Goal: Information Seeking & Learning: Learn about a topic

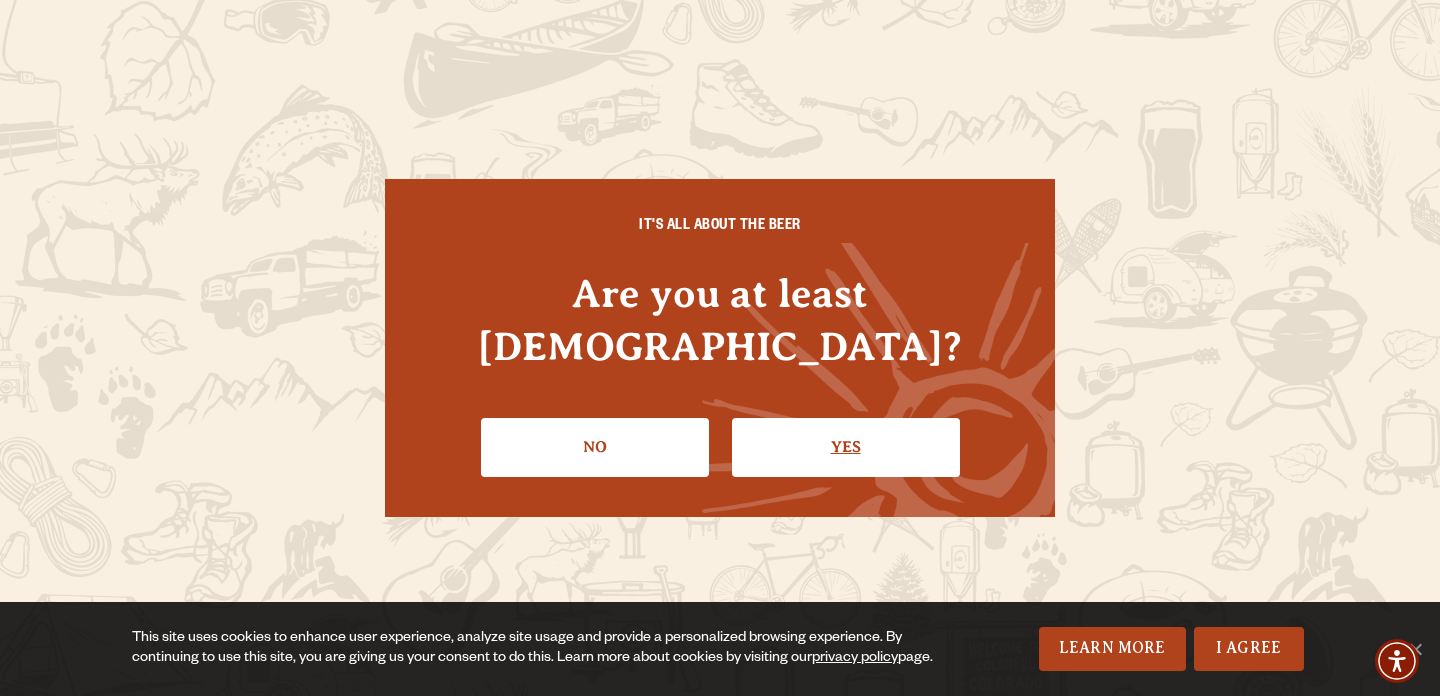
click at [783, 418] on link "Yes" at bounding box center [846, 447] width 228 height 58
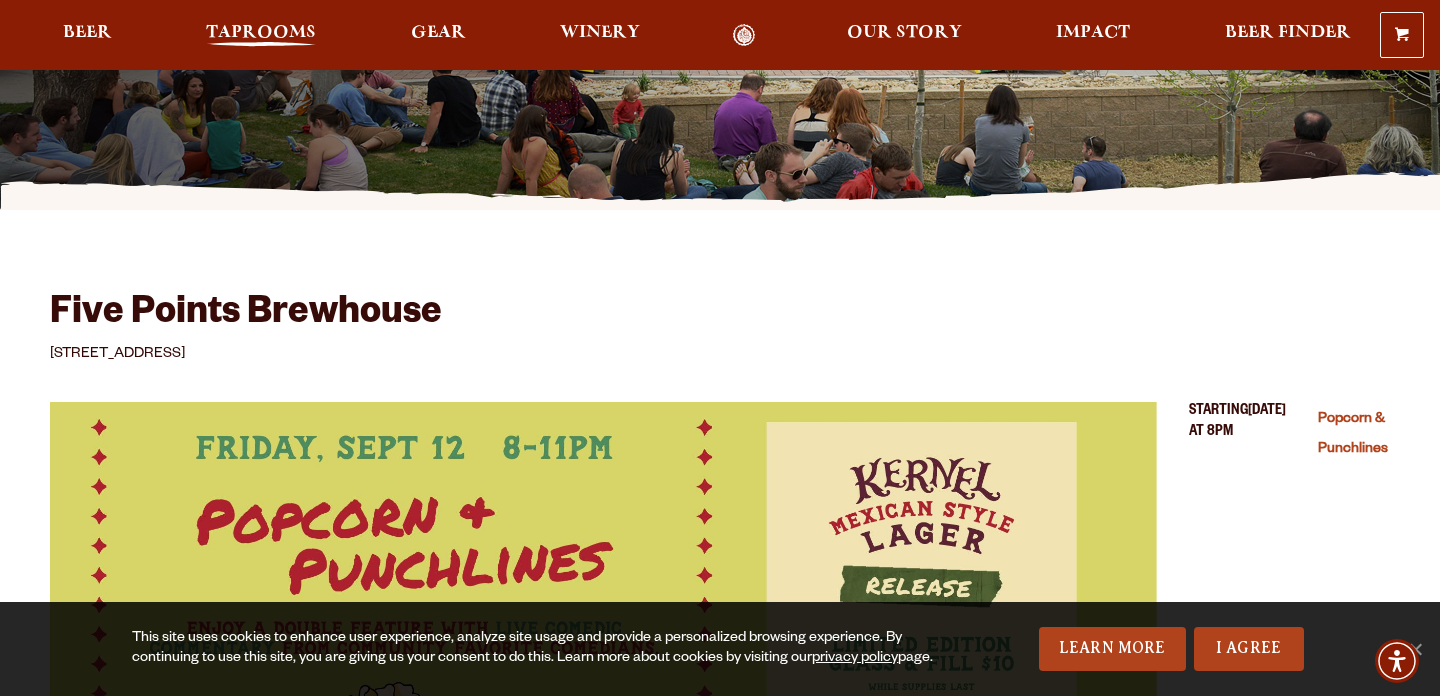
scroll to position [444, 0]
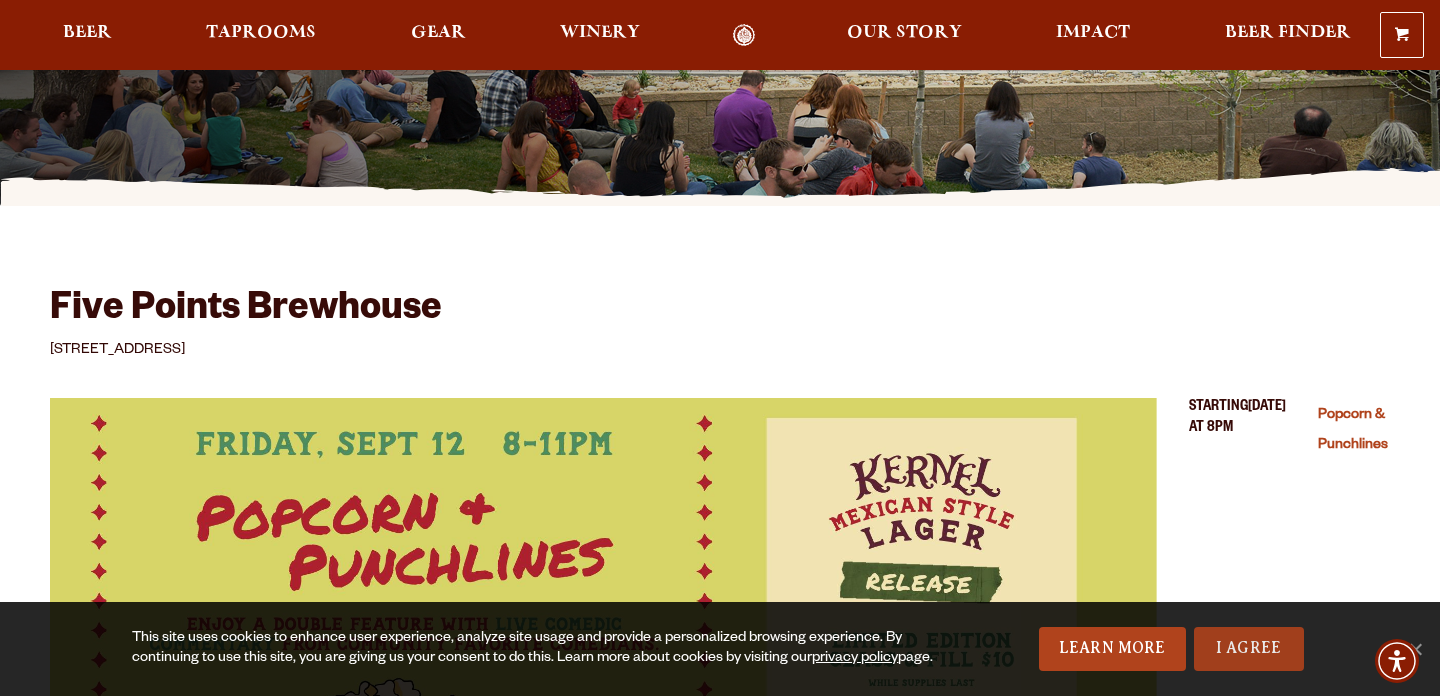
click at [1241, 643] on link "I Agree" at bounding box center [1249, 649] width 110 height 44
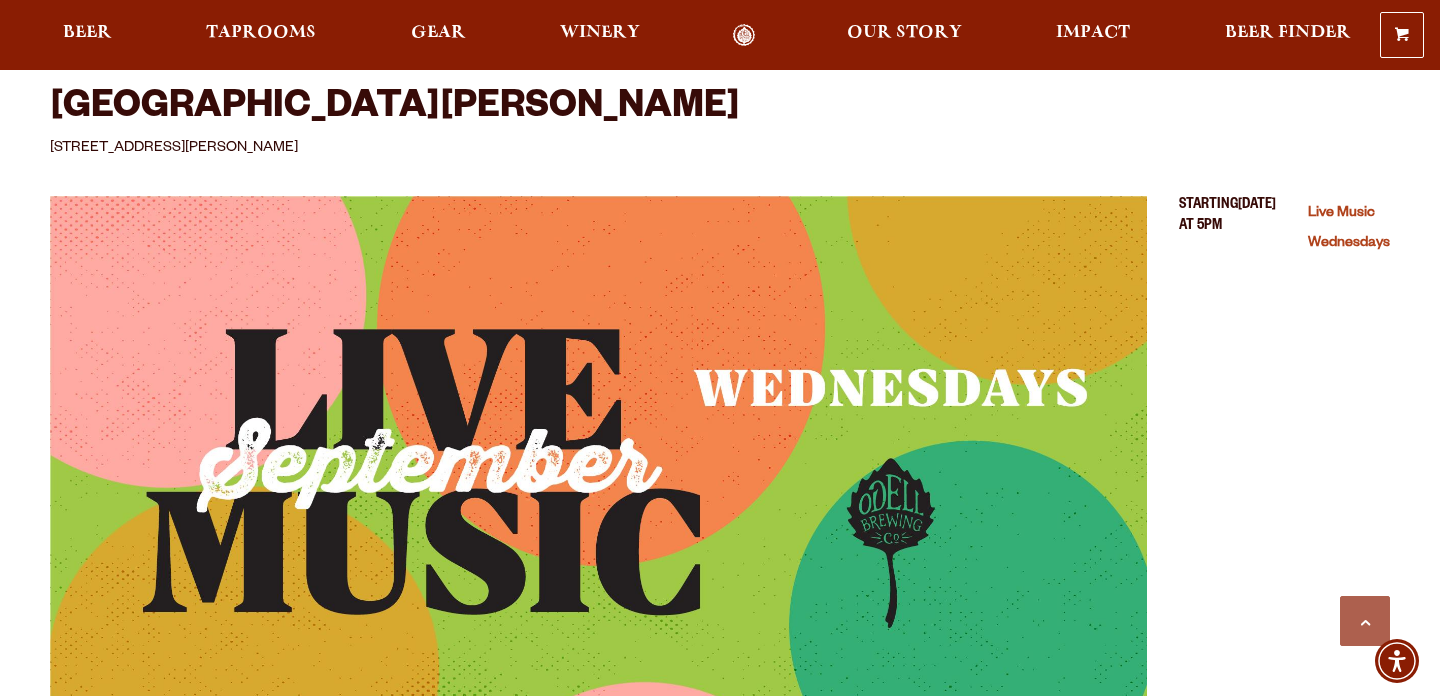
scroll to position [4694, 0]
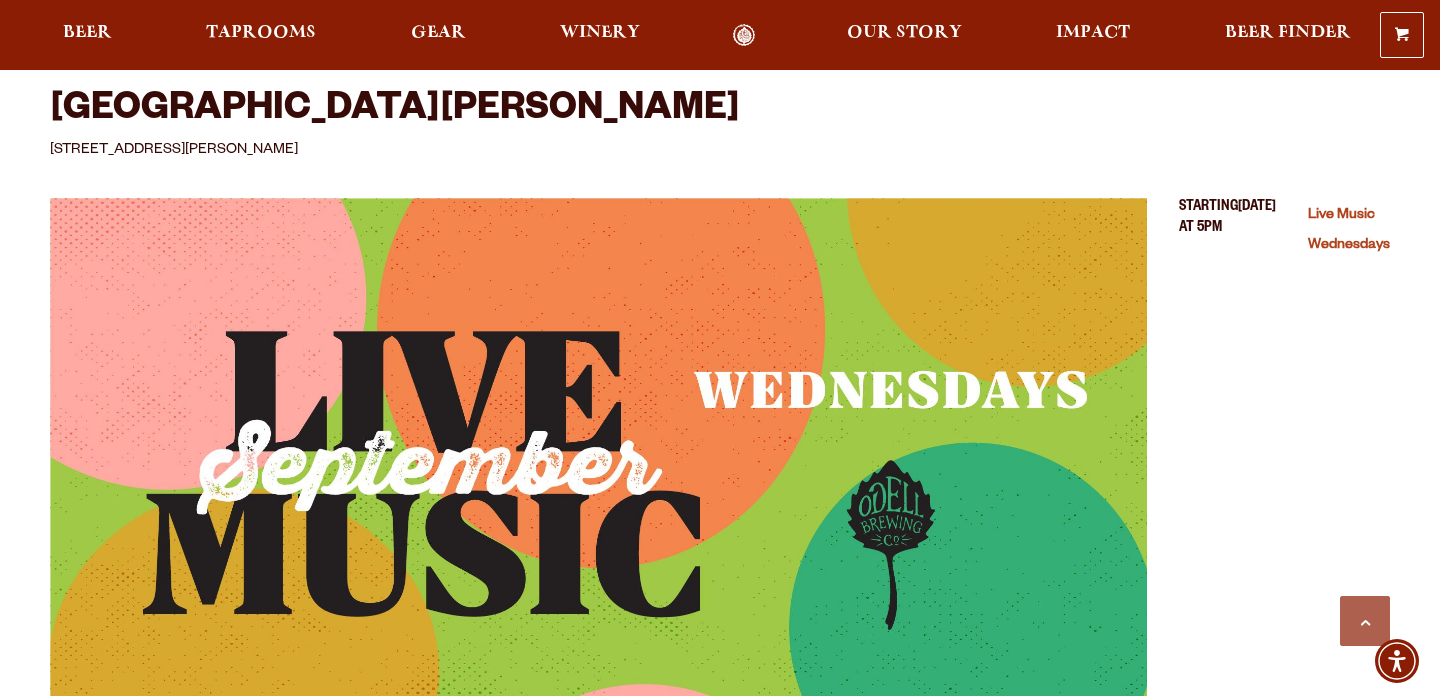
click at [824, 425] on img "Live Music Wednesdays (opens in a new window)" at bounding box center [598, 472] width 1097 height 549
click at [98, 41] on span "Beer" at bounding box center [87, 33] width 49 height 16
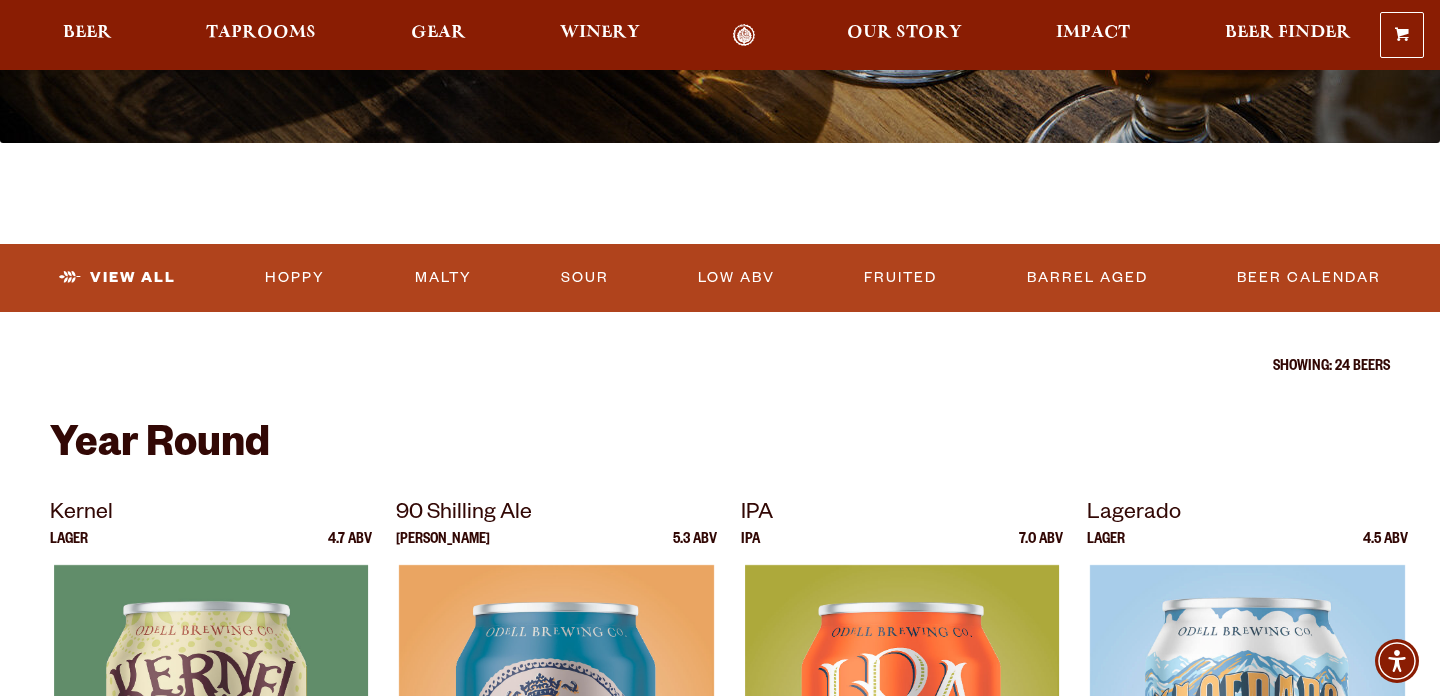
scroll to position [488, 0]
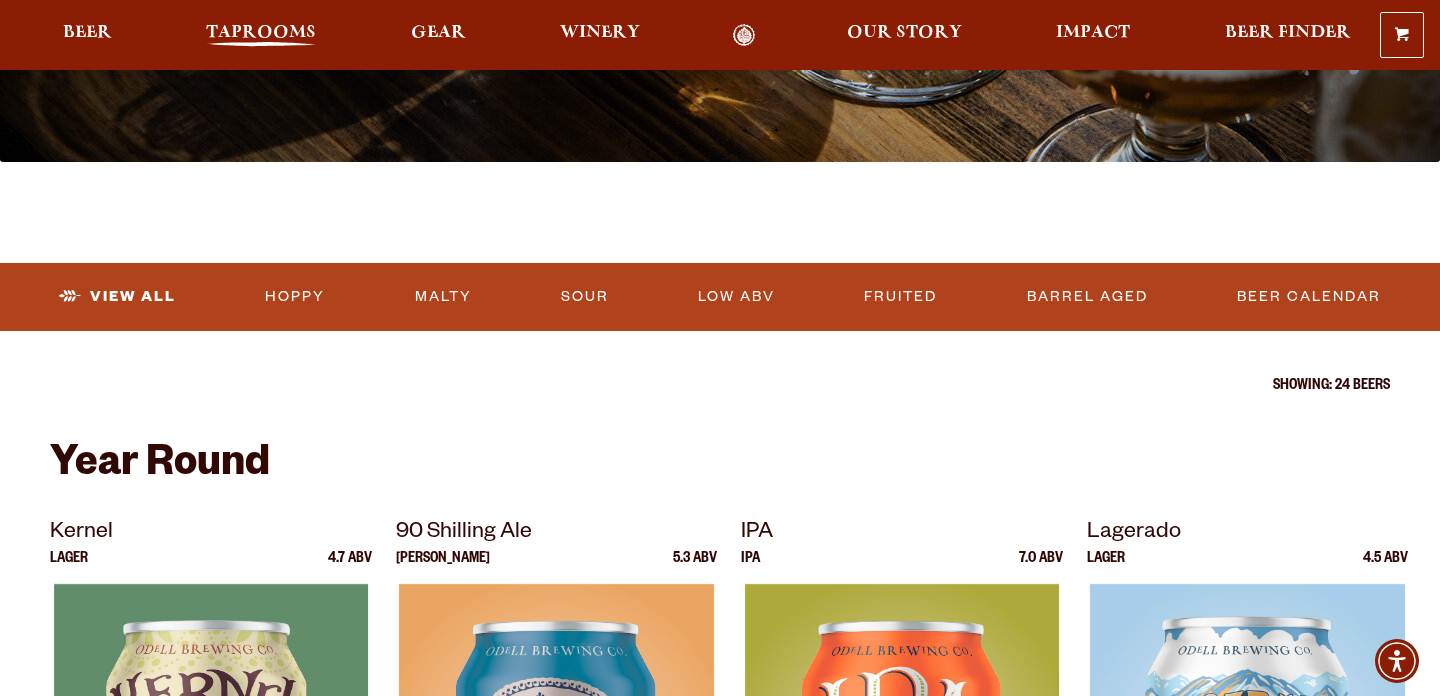
click at [271, 26] on span "Taprooms" at bounding box center [261, 33] width 110 height 16
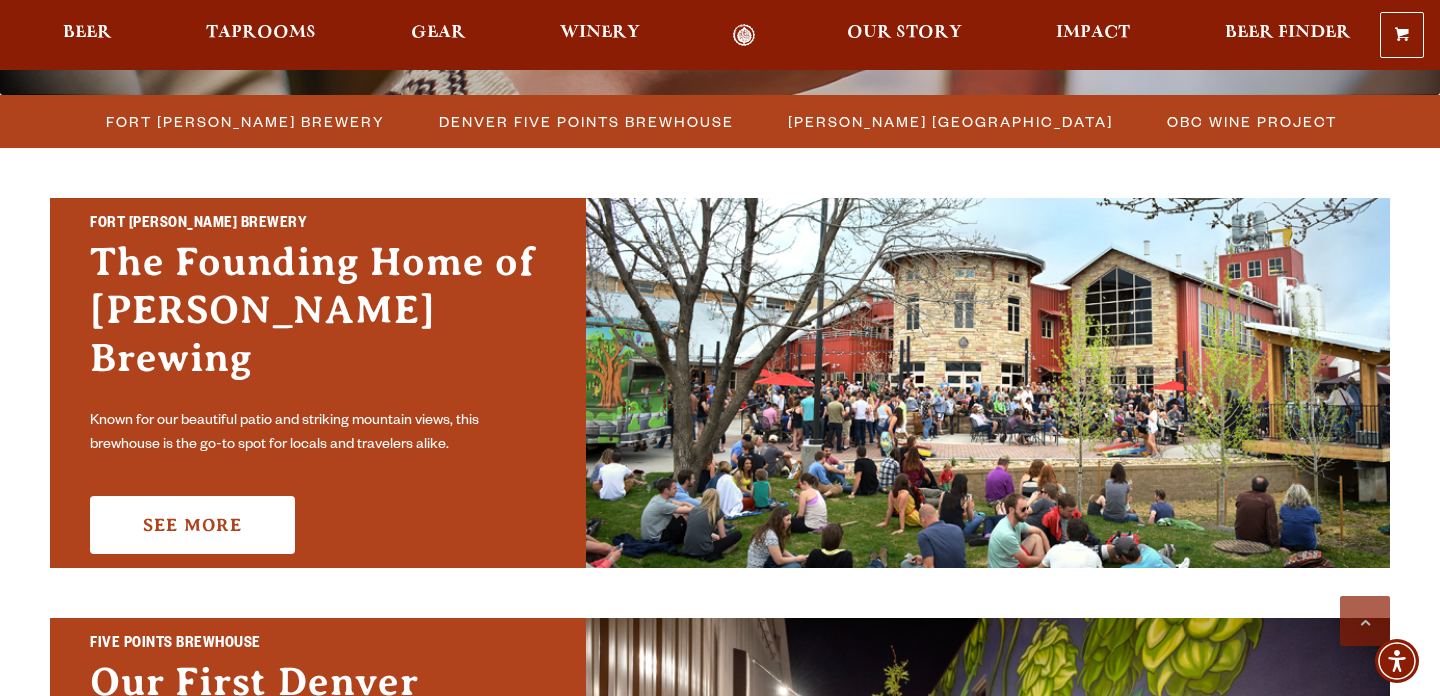
scroll to position [580, 0]
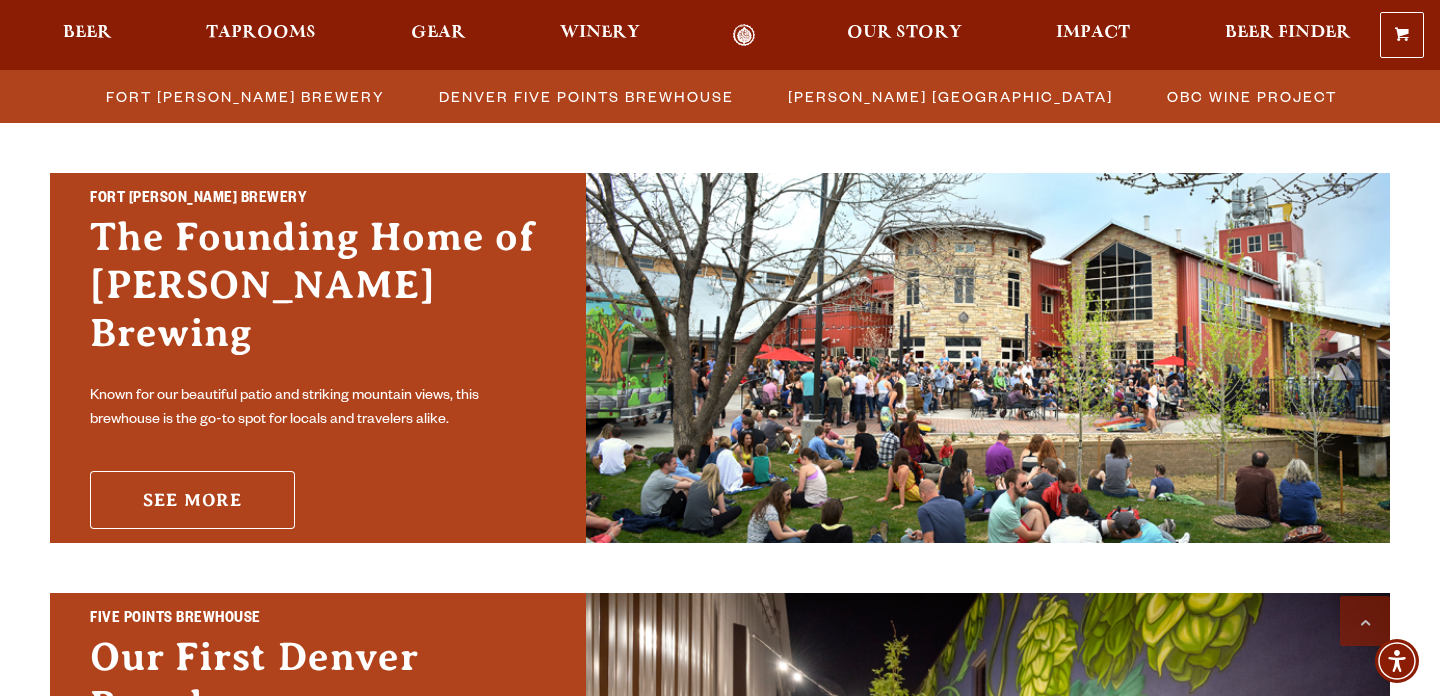
click at [232, 476] on link "See More" at bounding box center [192, 500] width 205 height 58
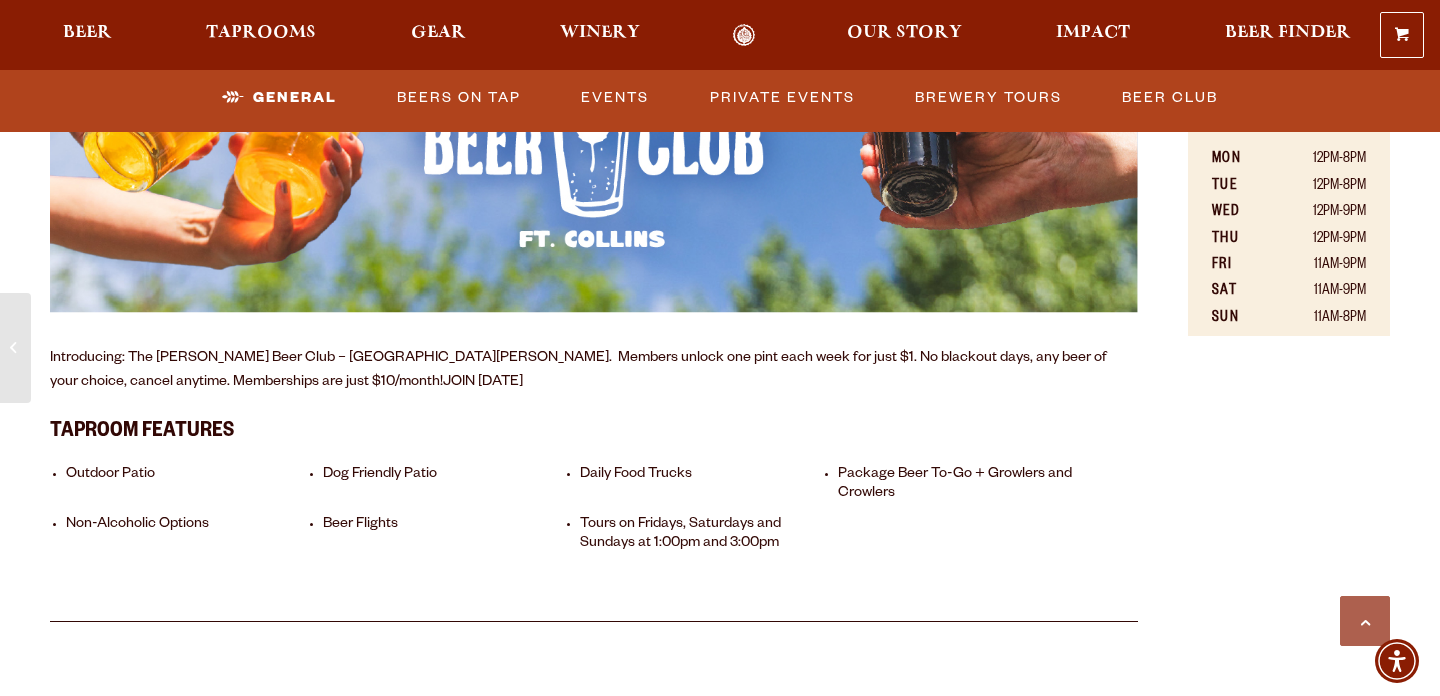
scroll to position [1362, 0]
click at [625, 465] on li "Daily Food Trucks" at bounding box center [703, 484] width 247 height 38
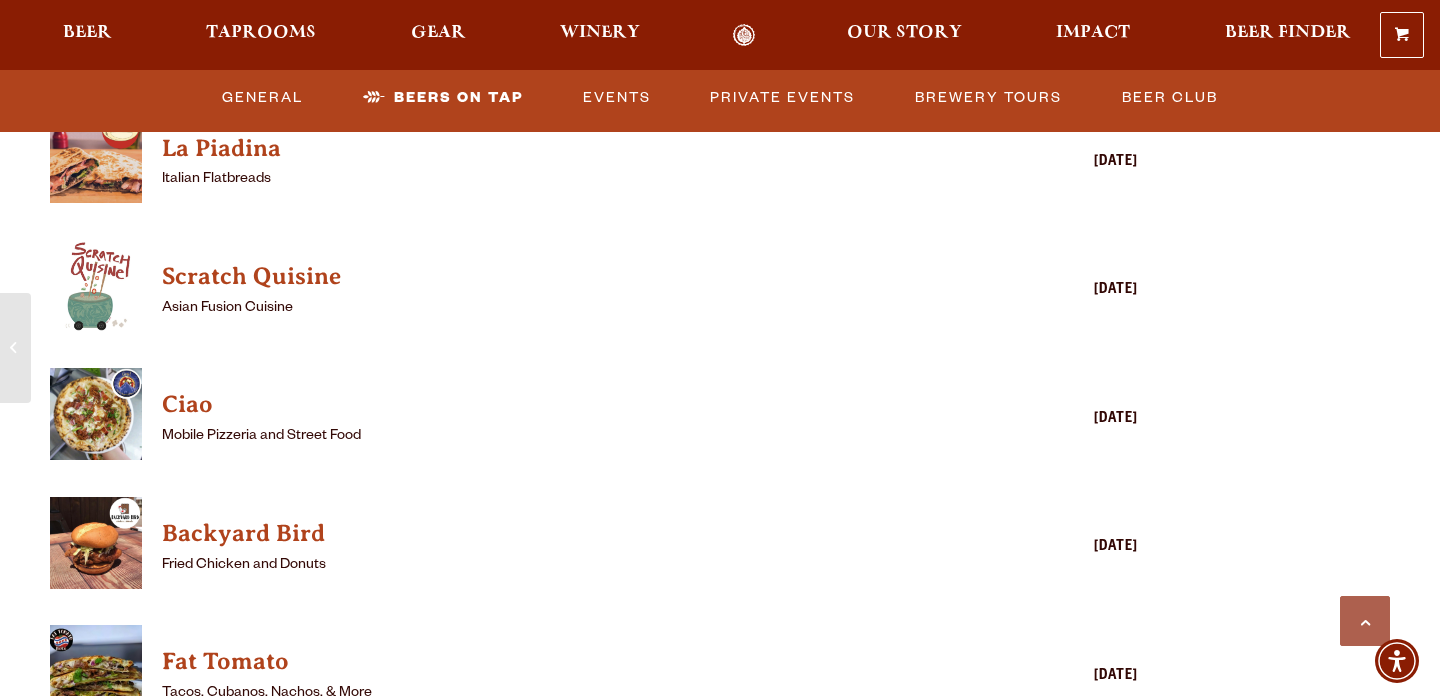
scroll to position [4840, 0]
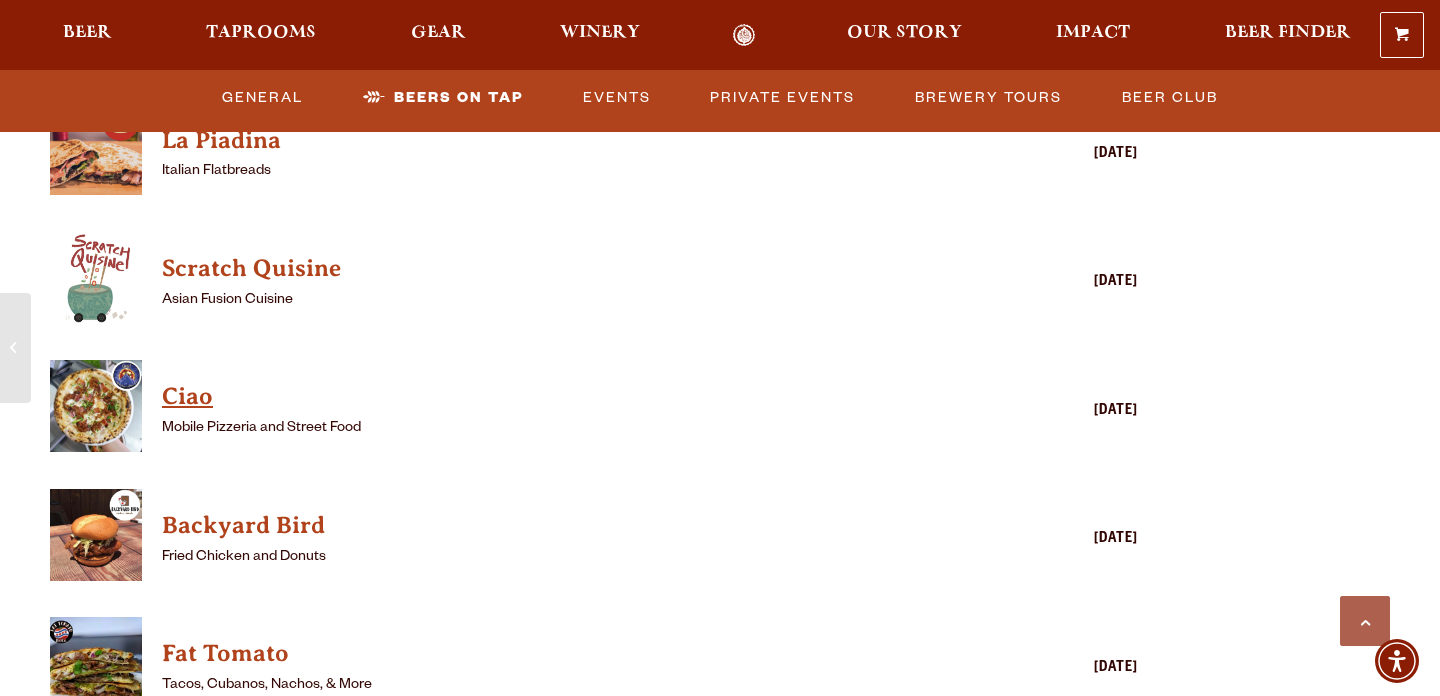
click at [188, 381] on h4 "Ciao" at bounding box center [565, 397] width 806 height 32
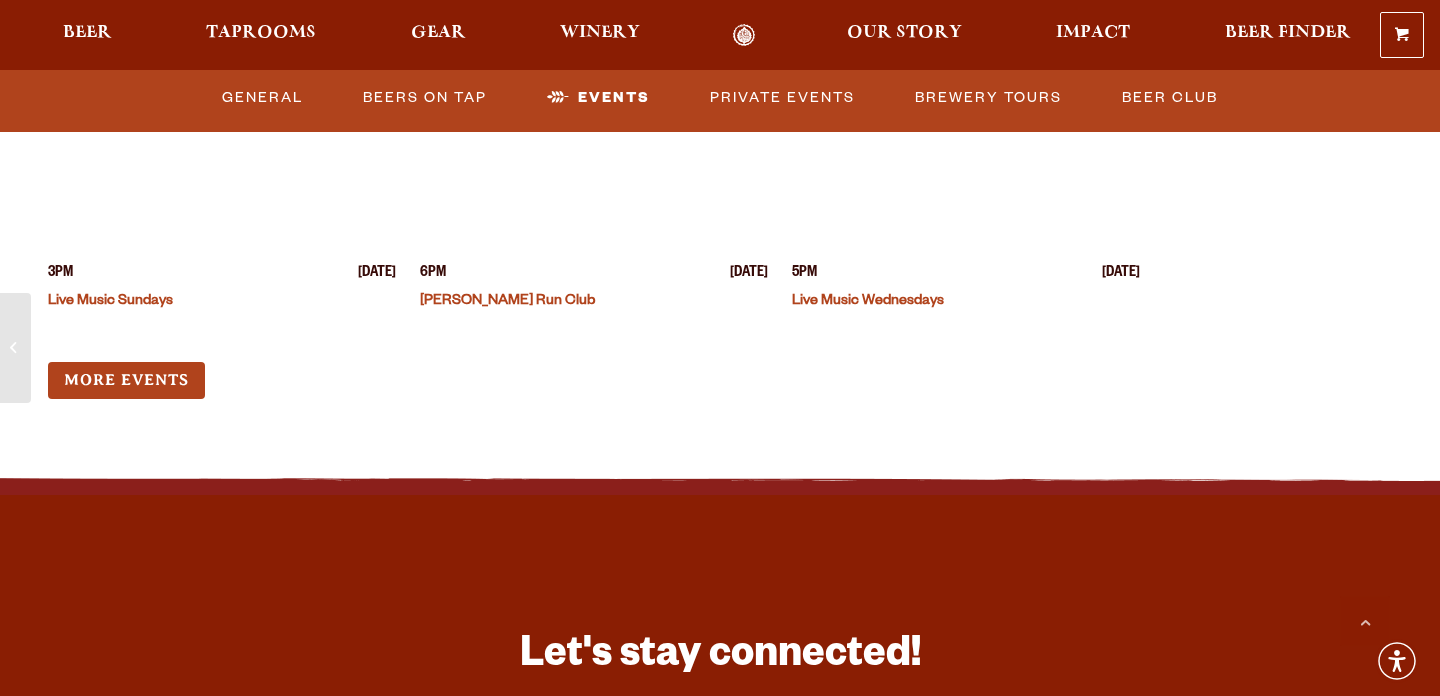
scroll to position [7858, 0]
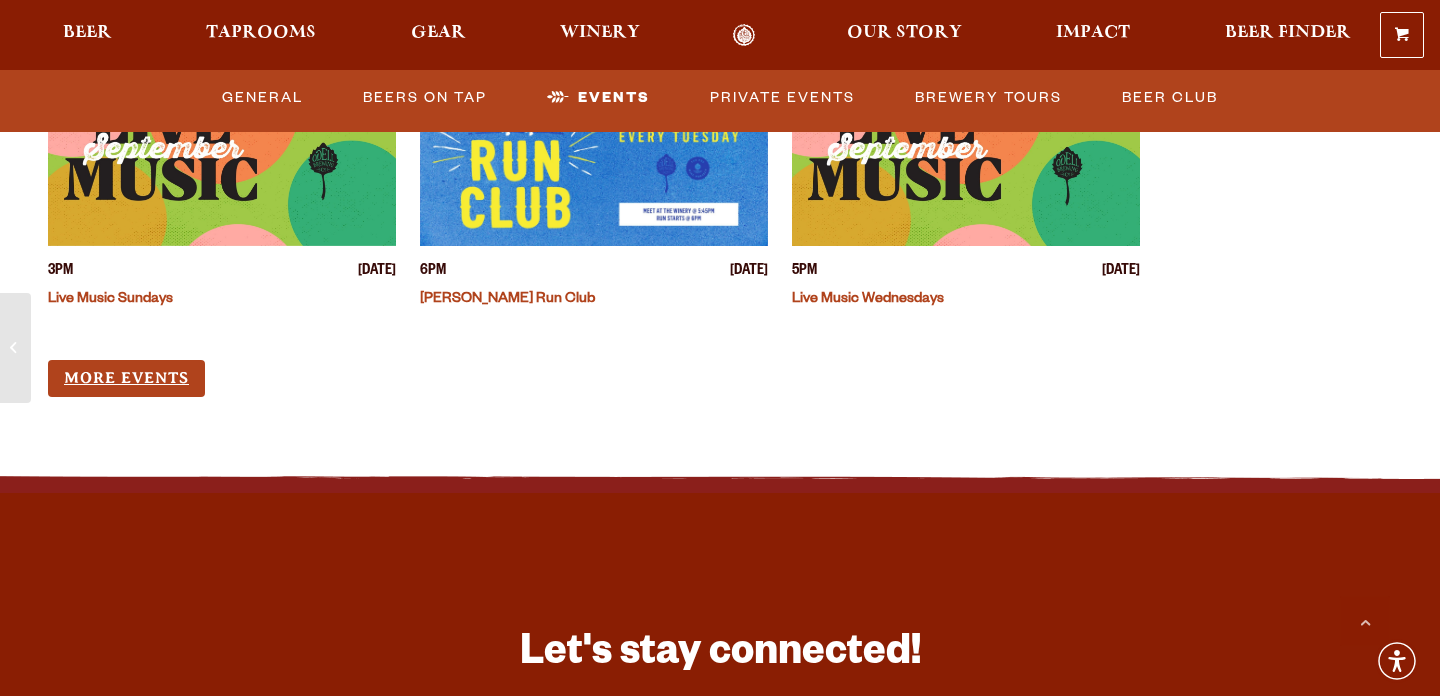
click at [117, 360] on link "More Events" at bounding box center [126, 378] width 157 height 37
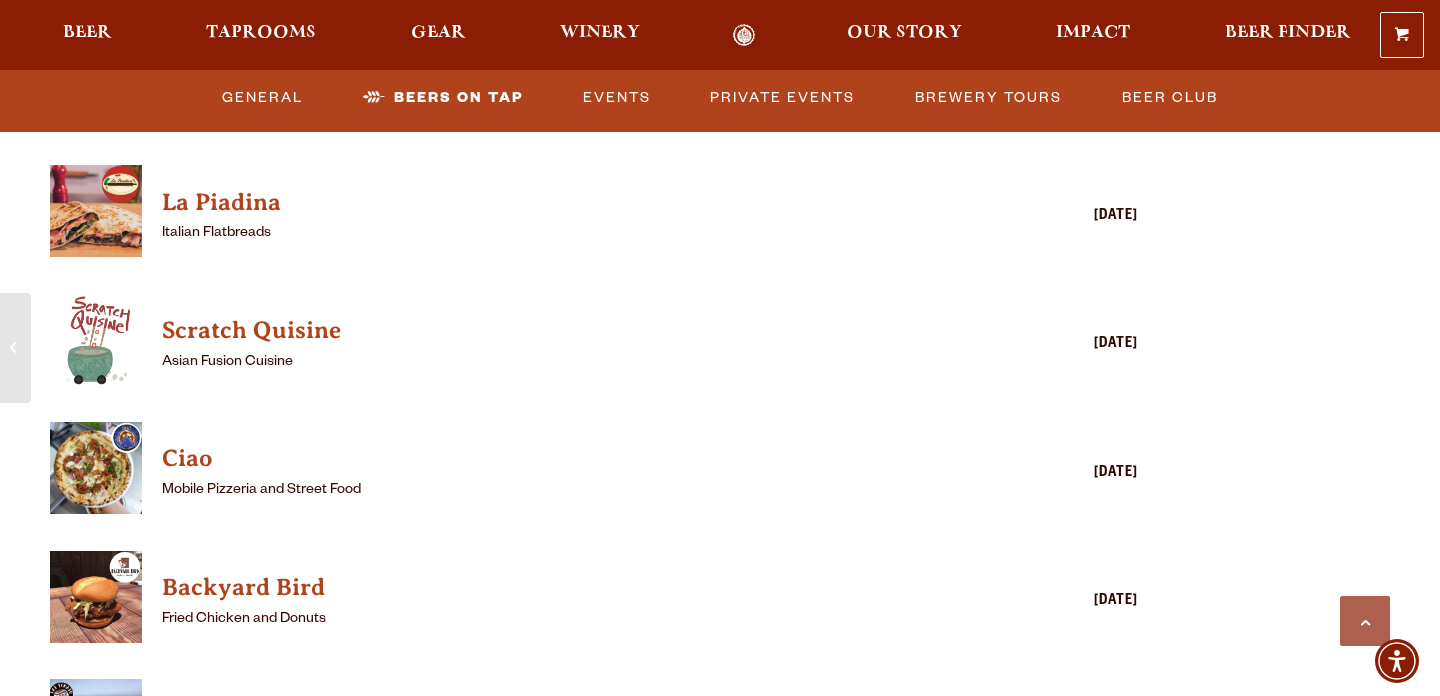
scroll to position [4490, 0]
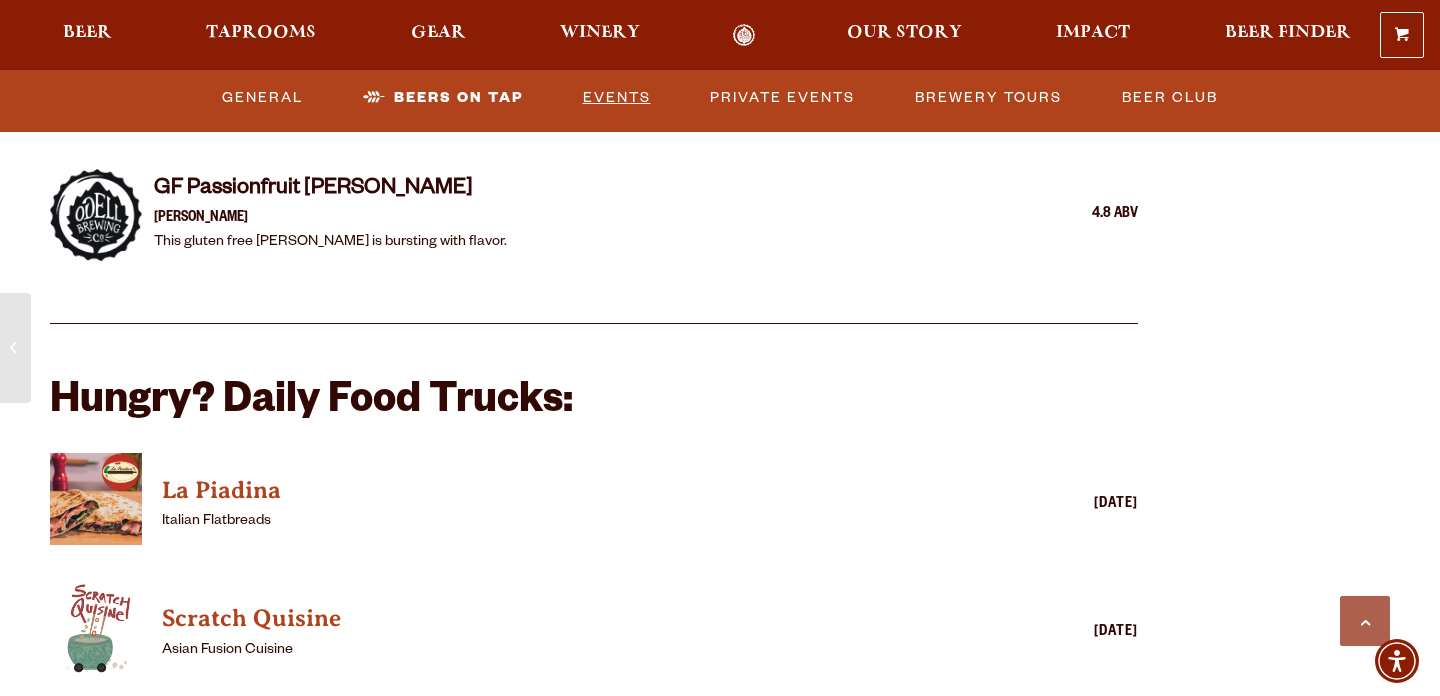
click at [622, 94] on link "Events" at bounding box center [617, 98] width 84 height 46
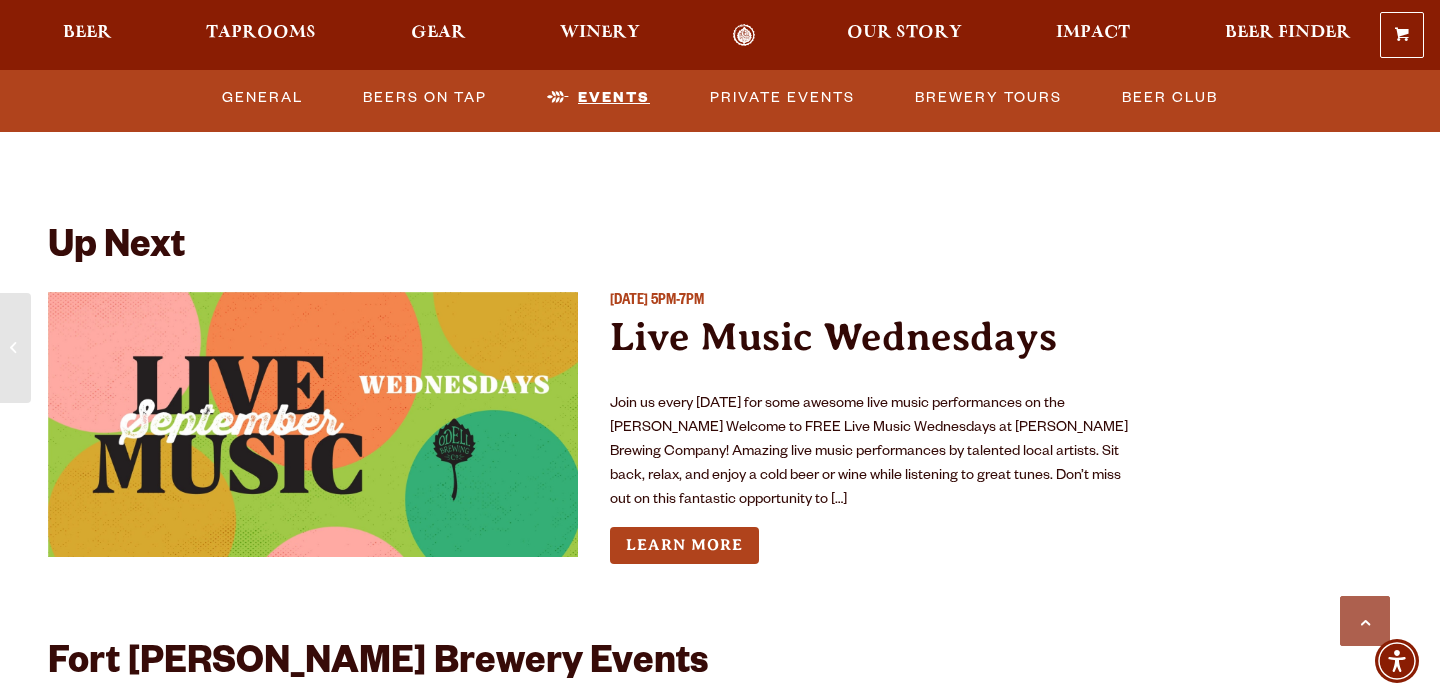
scroll to position [7230, 0]
